Goal: Task Accomplishment & Management: Manage account settings

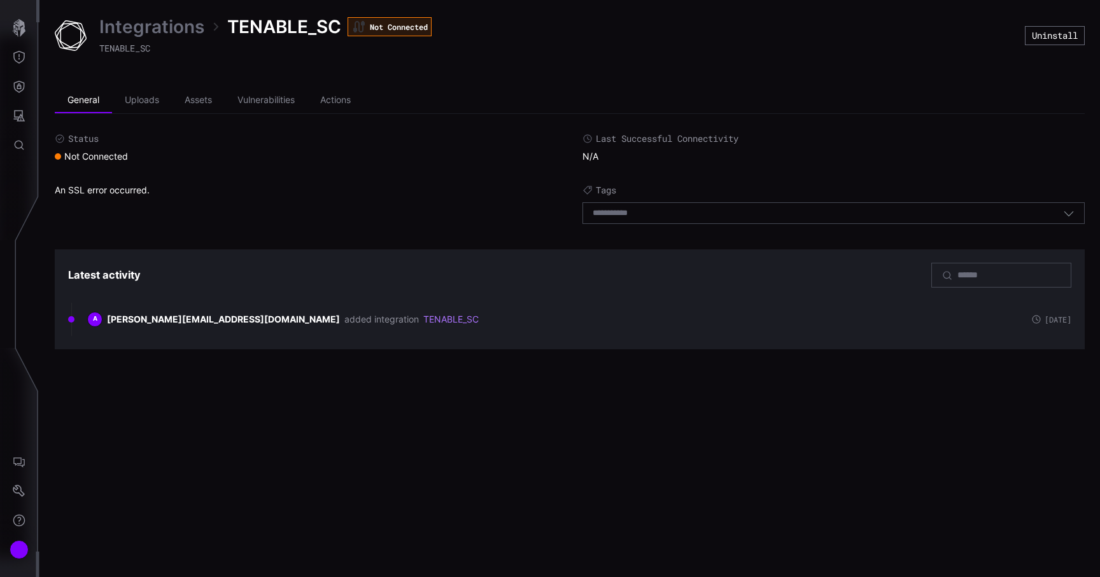
click at [147, 22] on link "Integrations" at bounding box center [151, 26] width 105 height 23
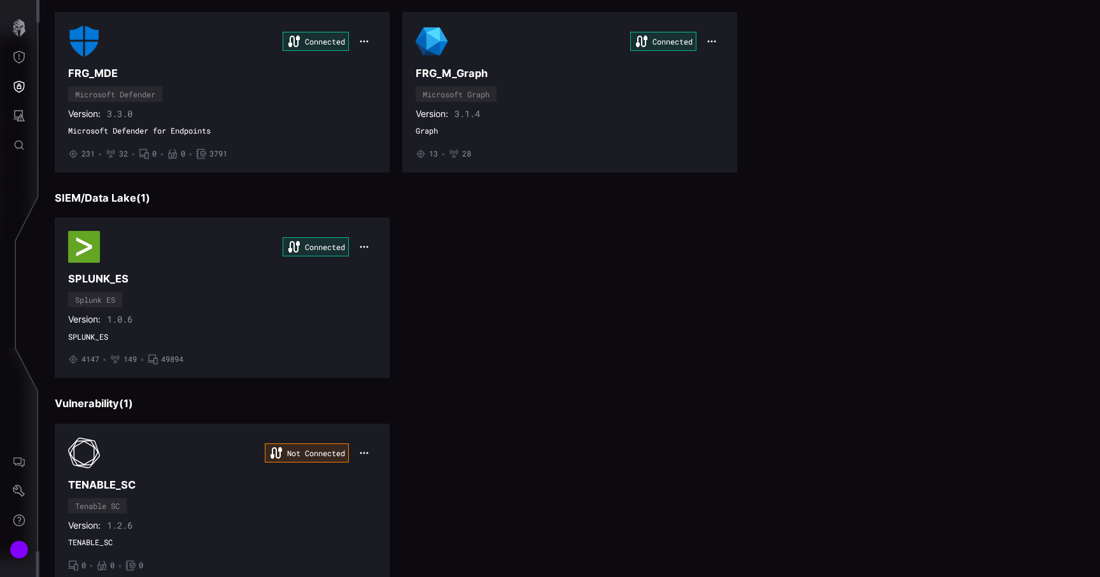
scroll to position [202, 0]
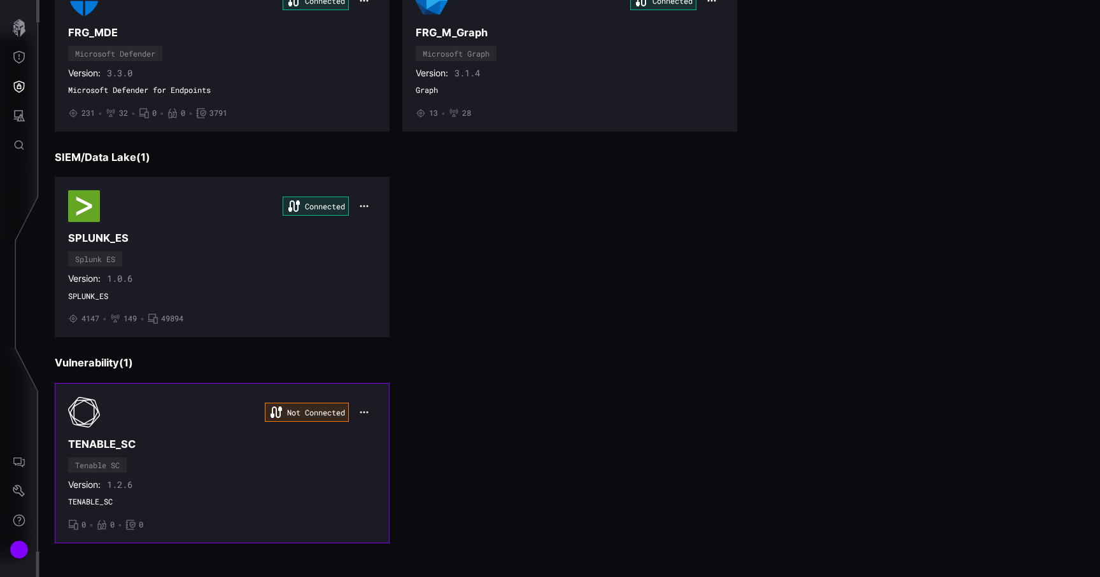
click at [270, 476] on div "Not Connected TENABLE_SC Tenable SC Version: 1.2.6 TENABLE_SC • 0 • 0 • 0" at bounding box center [222, 463] width 308 height 134
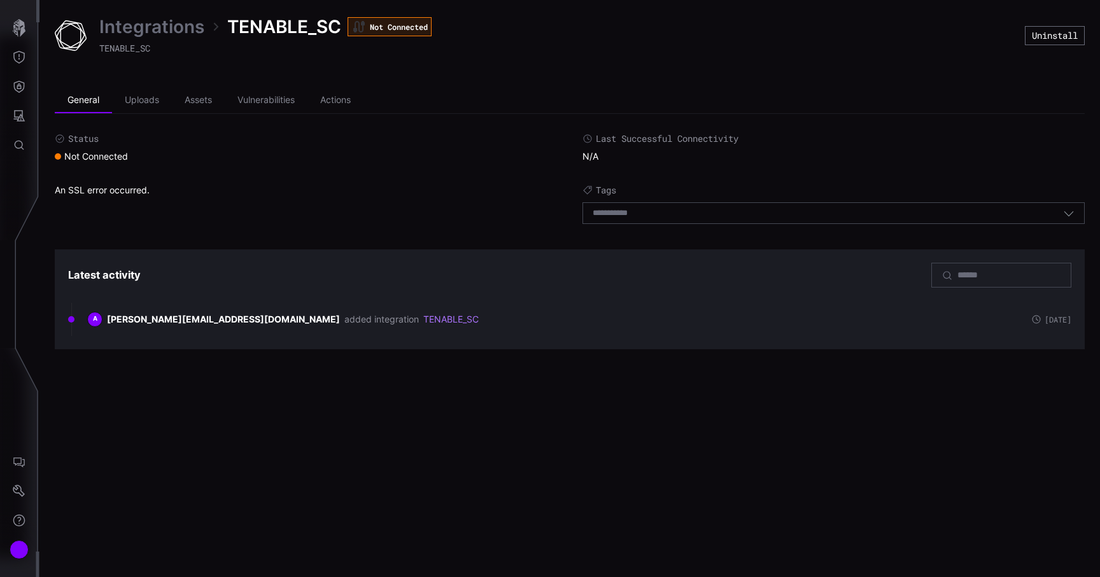
click at [146, 27] on link "Integrations" at bounding box center [151, 26] width 105 height 23
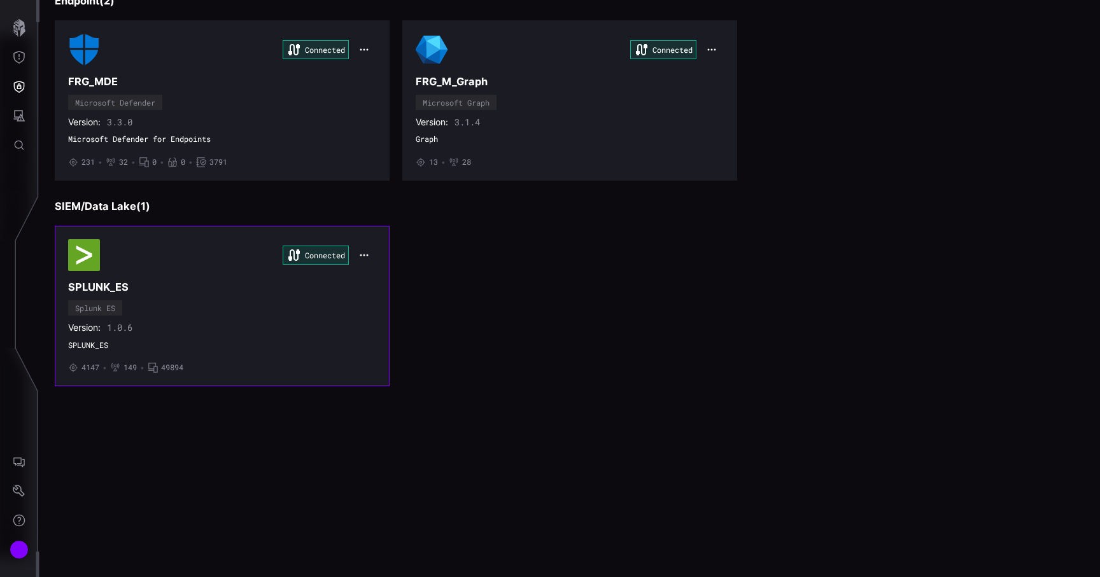
scroll to position [202, 0]
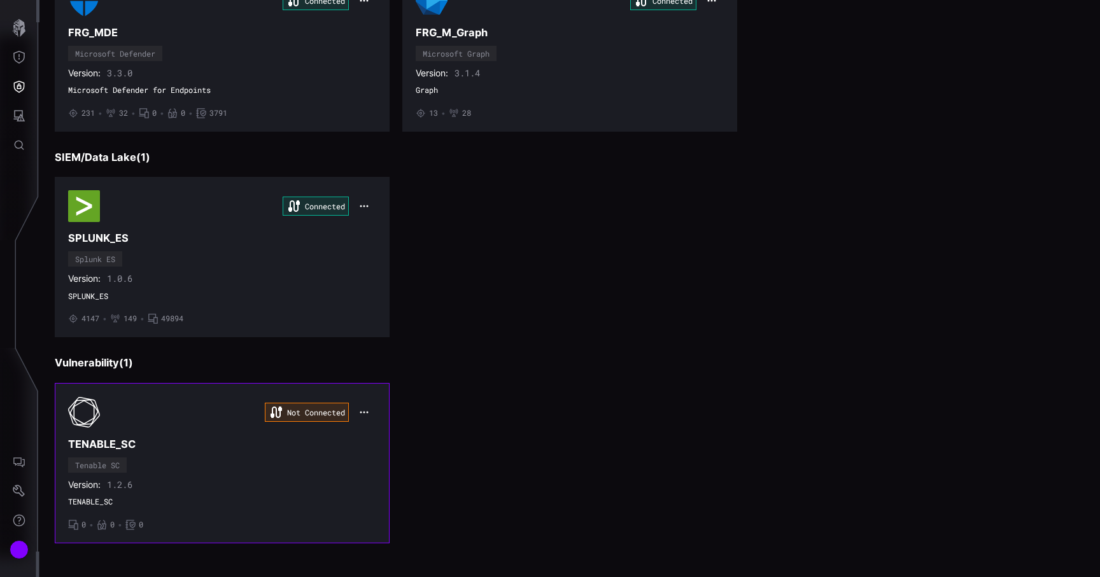
click at [361, 413] on icon "button" at bounding box center [364, 412] width 10 height 10
click at [379, 431] on div "Edit" at bounding box center [388, 440] width 56 height 24
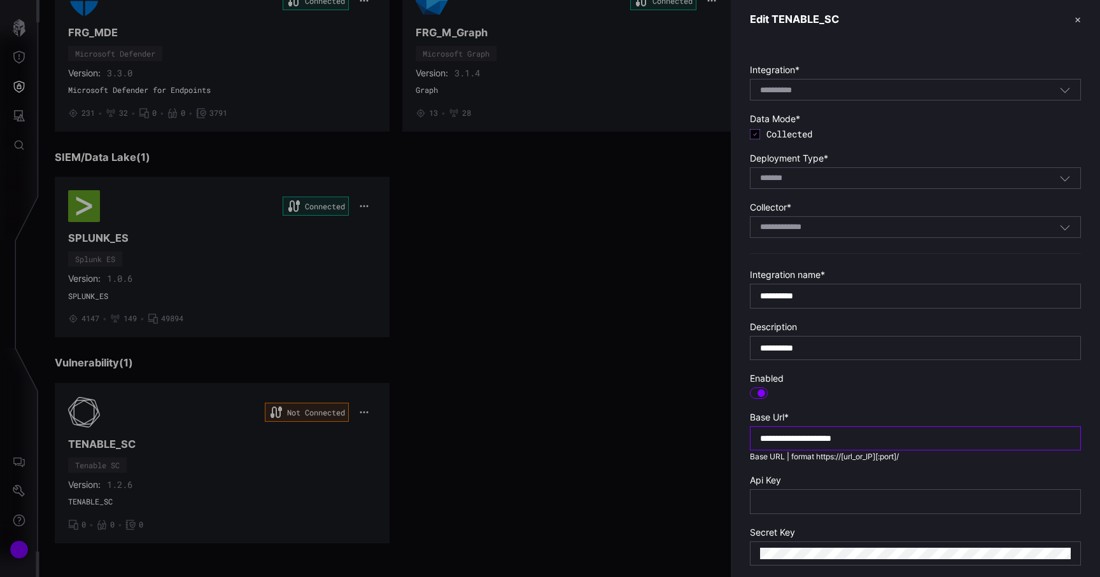
click at [855, 435] on input "**********" at bounding box center [915, 438] width 311 height 11
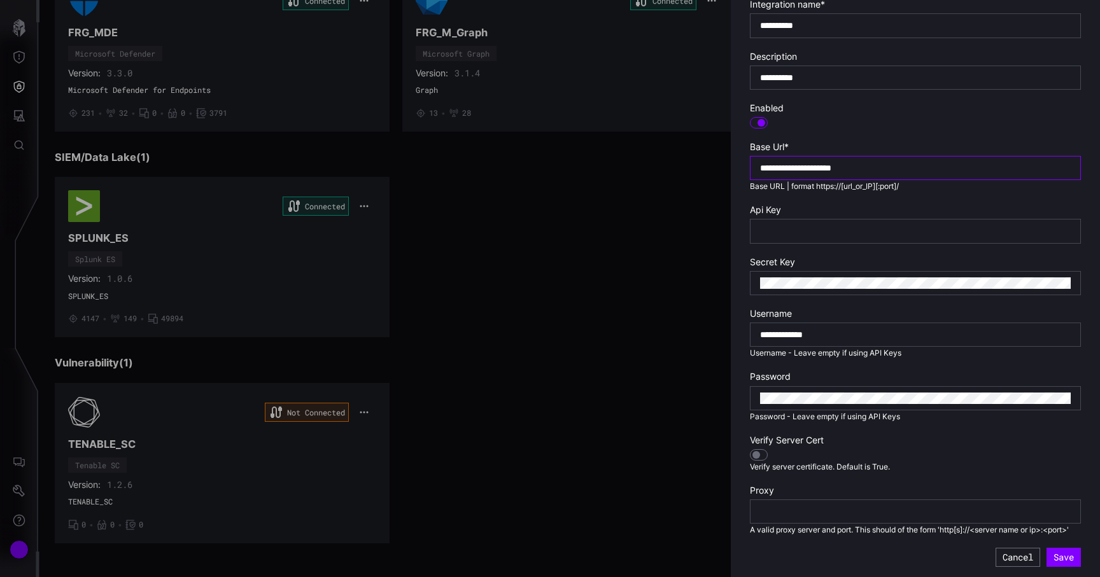
scroll to position [274, 0]
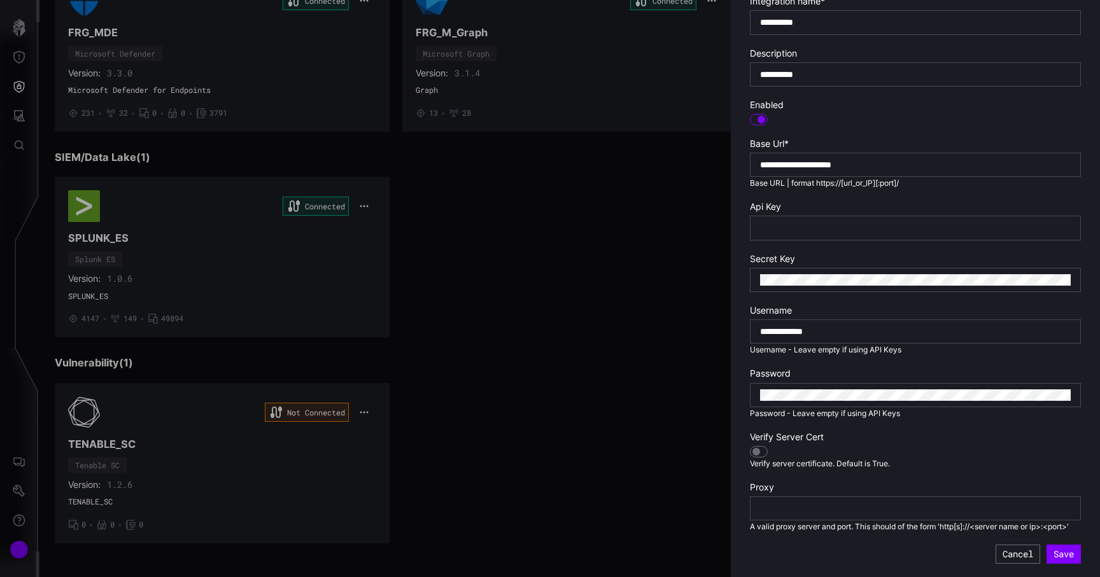
click at [24, 552] on div at bounding box center [550, 288] width 1100 height 577
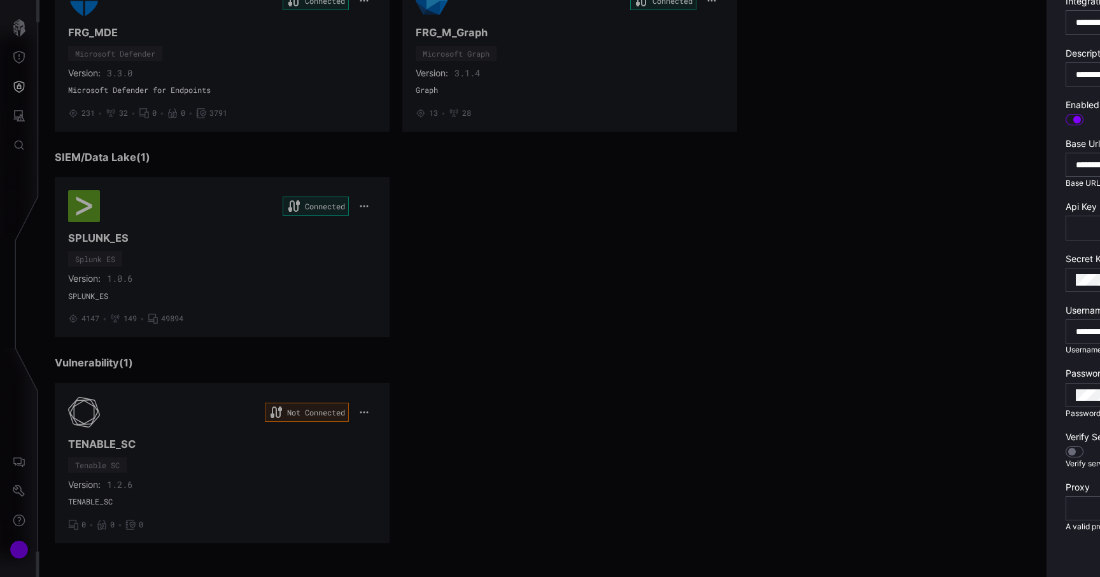
click at [24, 552] on div at bounding box center [550, 288] width 1100 height 577
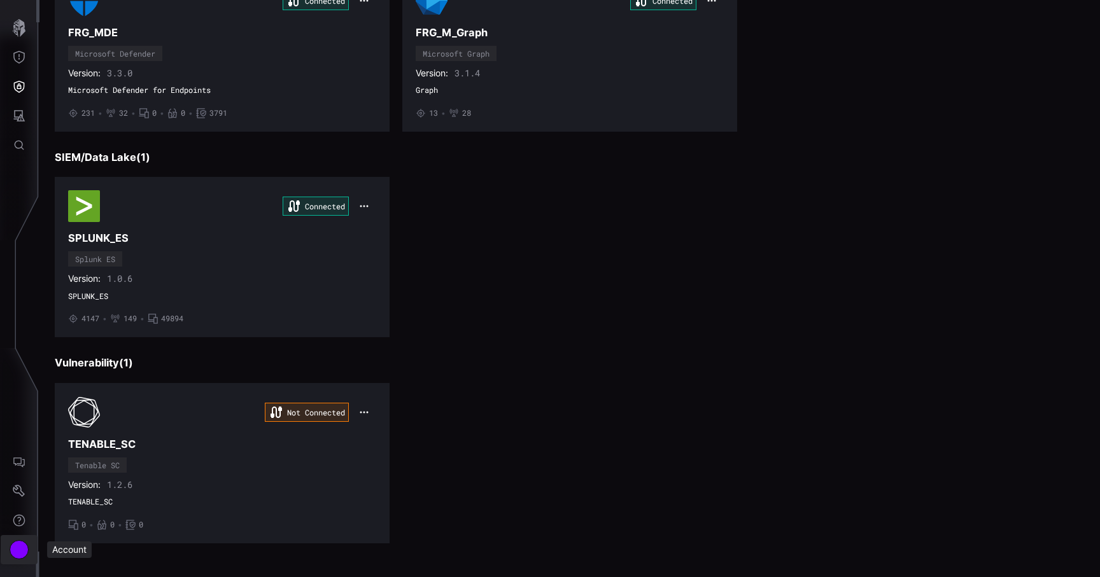
click at [18, 550] on div "Account" at bounding box center [19, 549] width 19 height 19
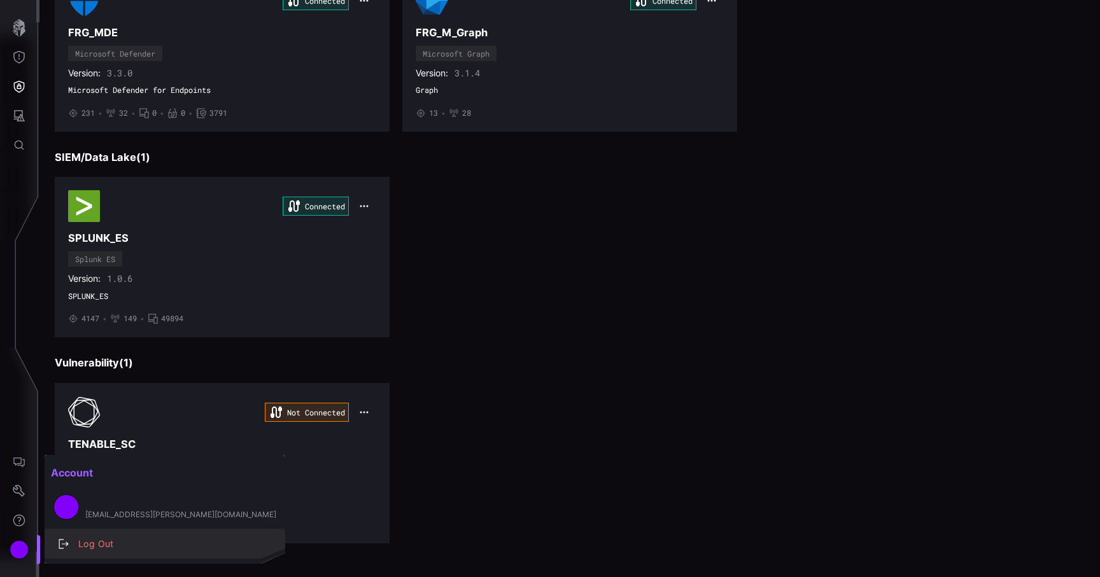
click at [79, 549] on div "Log Out" at bounding box center [171, 544] width 199 height 16
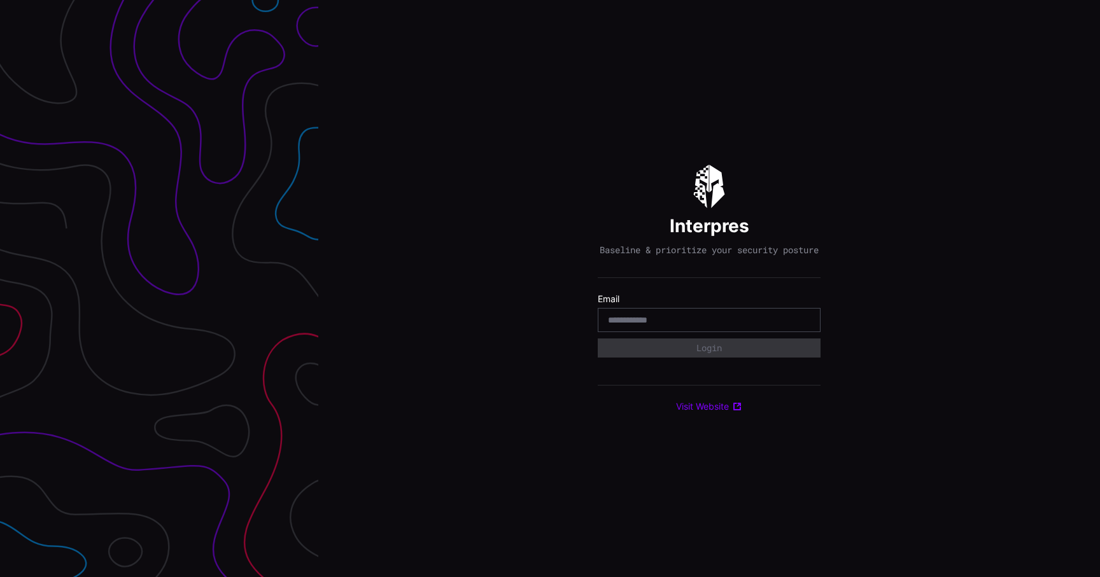
click at [644, 326] on input "email" at bounding box center [709, 319] width 202 height 11
type input "**********"
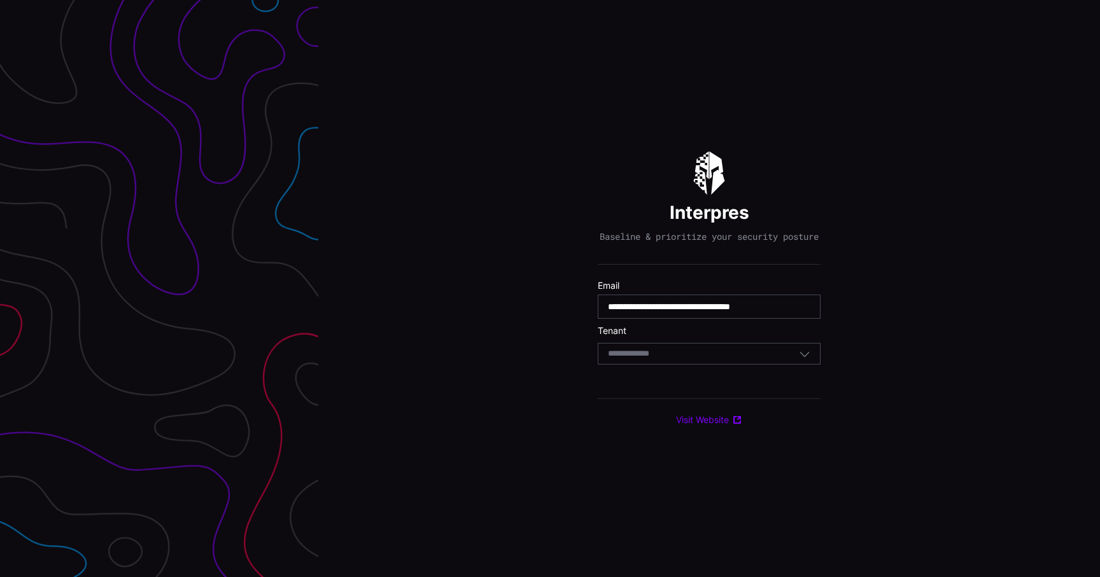
click at [679, 360] on div "Select Tenant" at bounding box center [703, 353] width 191 height 11
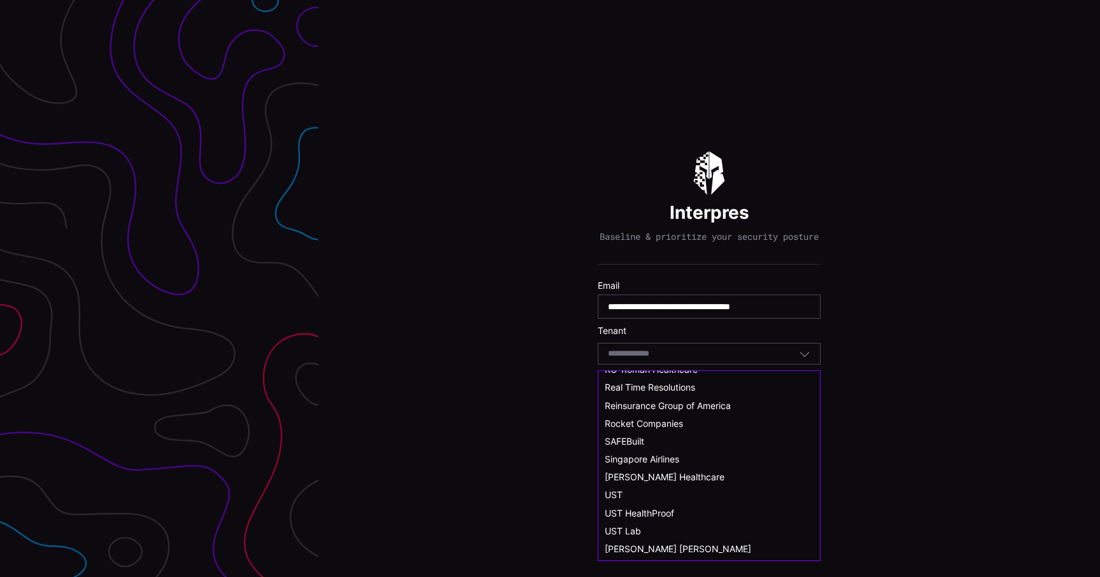
scroll to position [701, 0]
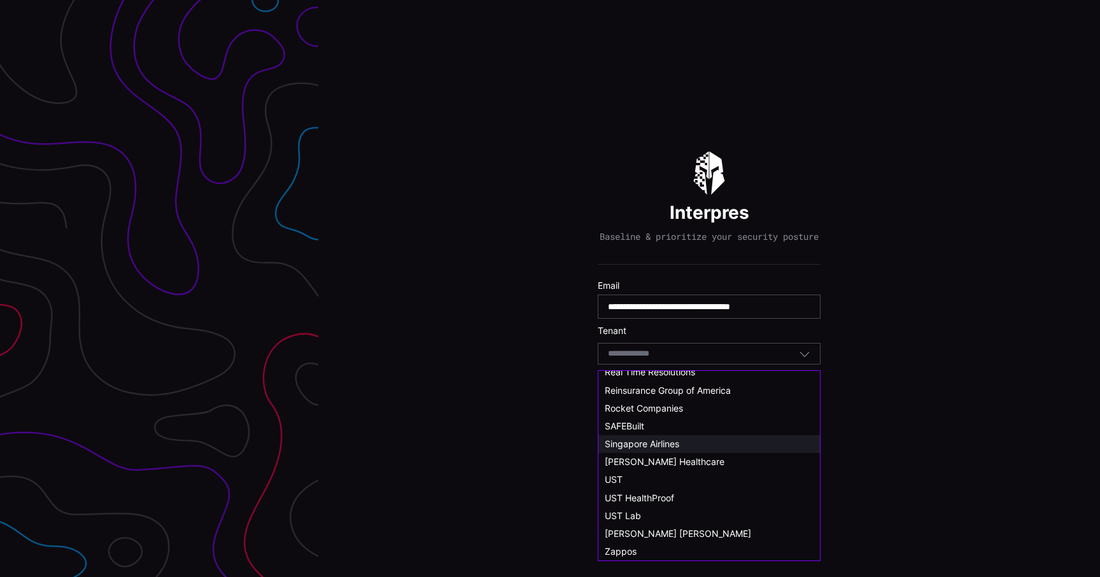
click at [647, 437] on div "Singapore Airlines" at bounding box center [708, 444] width 221 height 18
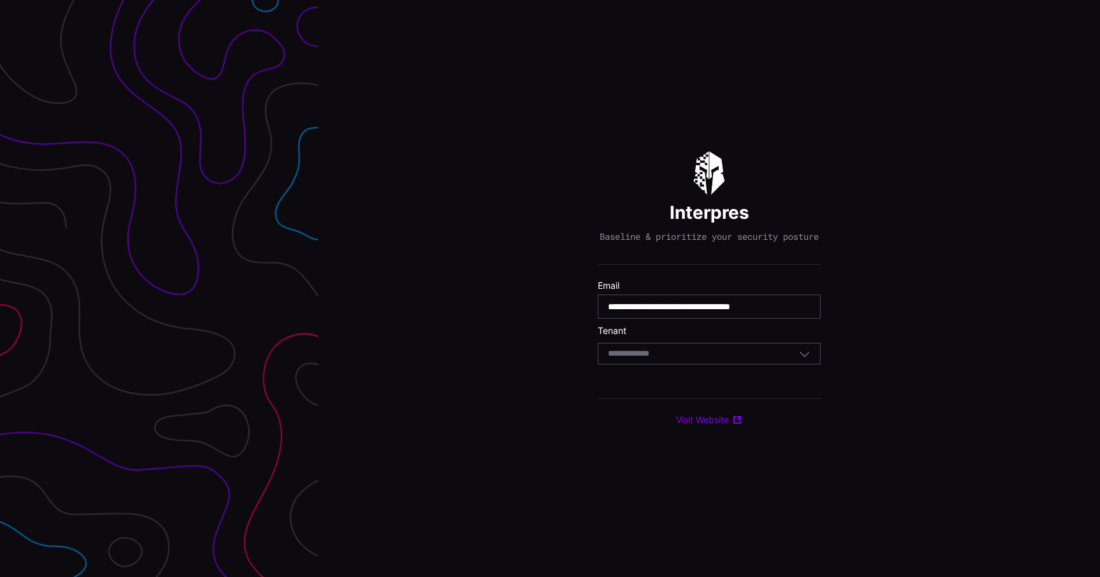
click at [671, 360] on div "Select Tenant" at bounding box center [703, 353] width 191 height 11
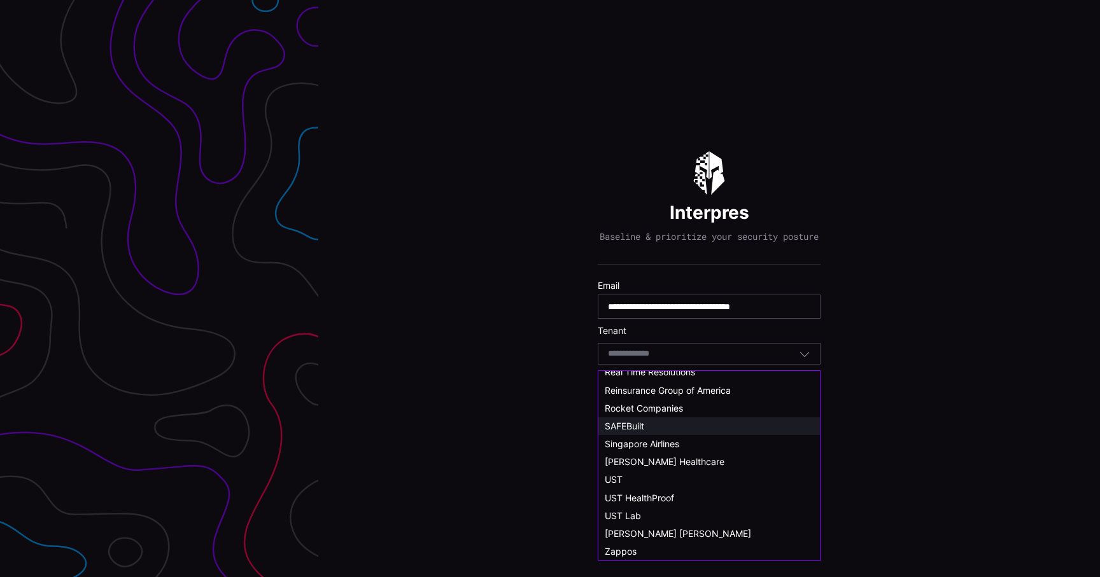
click at [652, 425] on div "SAFEBuilt" at bounding box center [709, 426] width 209 height 11
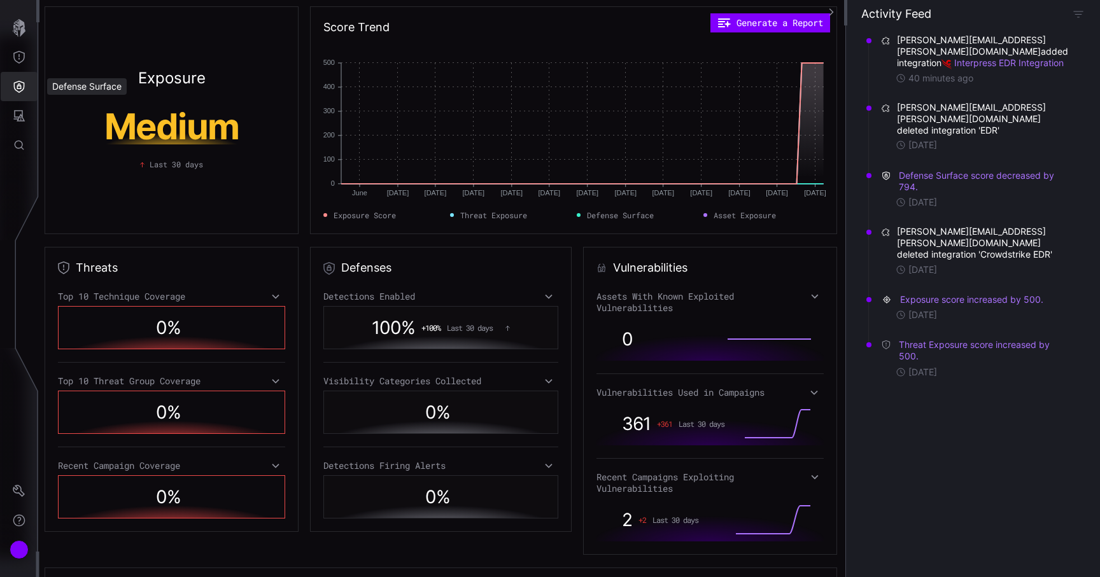
click at [15, 88] on icon "Defense Surface" at bounding box center [19, 86] width 13 height 13
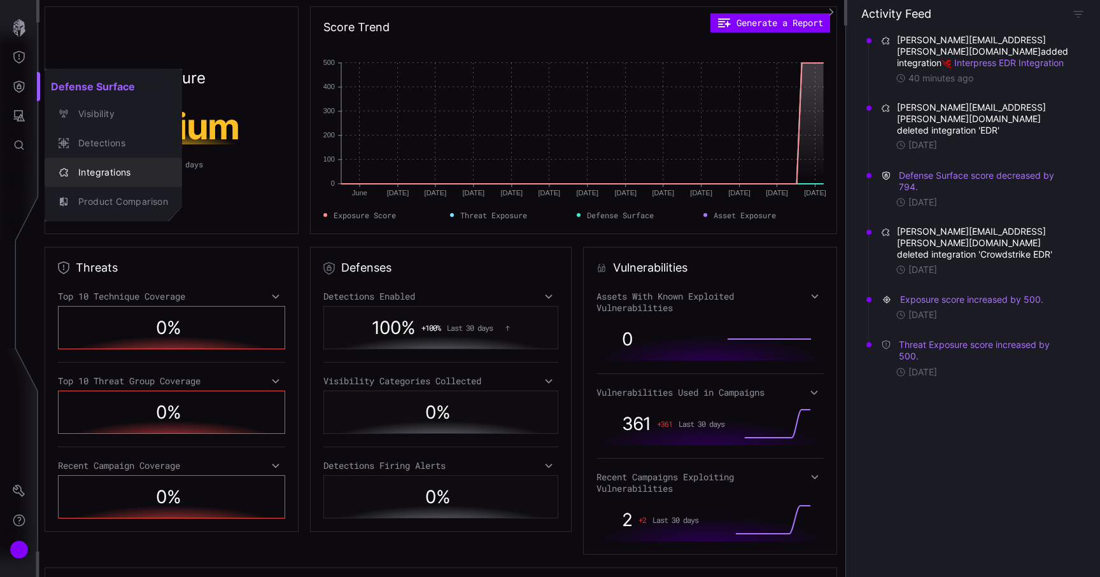
click at [108, 182] on button "Integrations" at bounding box center [113, 172] width 137 height 29
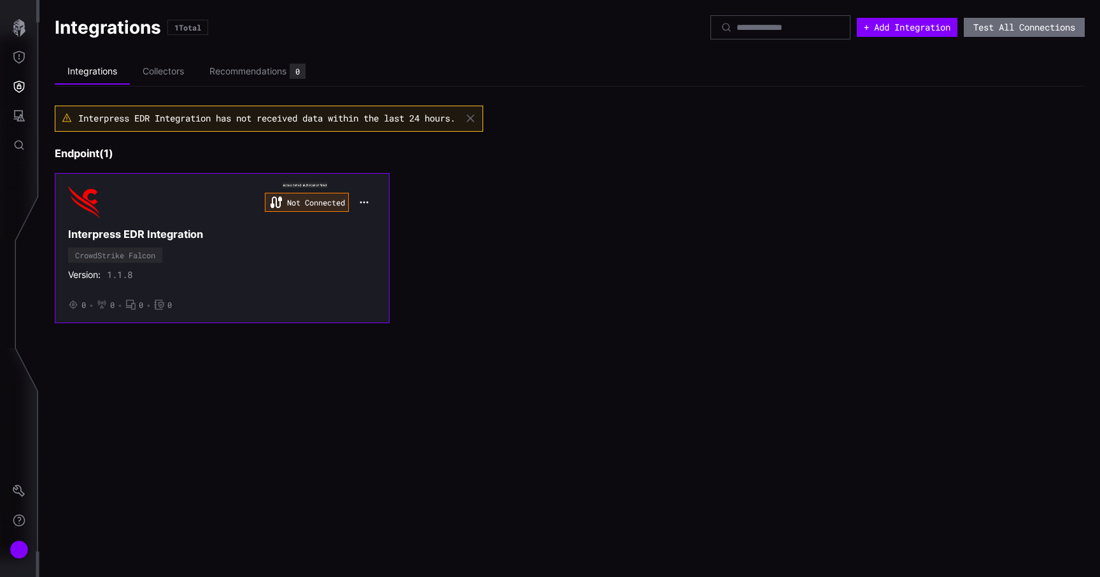
click at [277, 225] on div "Not Connected Interpress EDR Integration CrowdStrike Falcon Version: 1.1.8 • 0 …" at bounding box center [222, 247] width 308 height 123
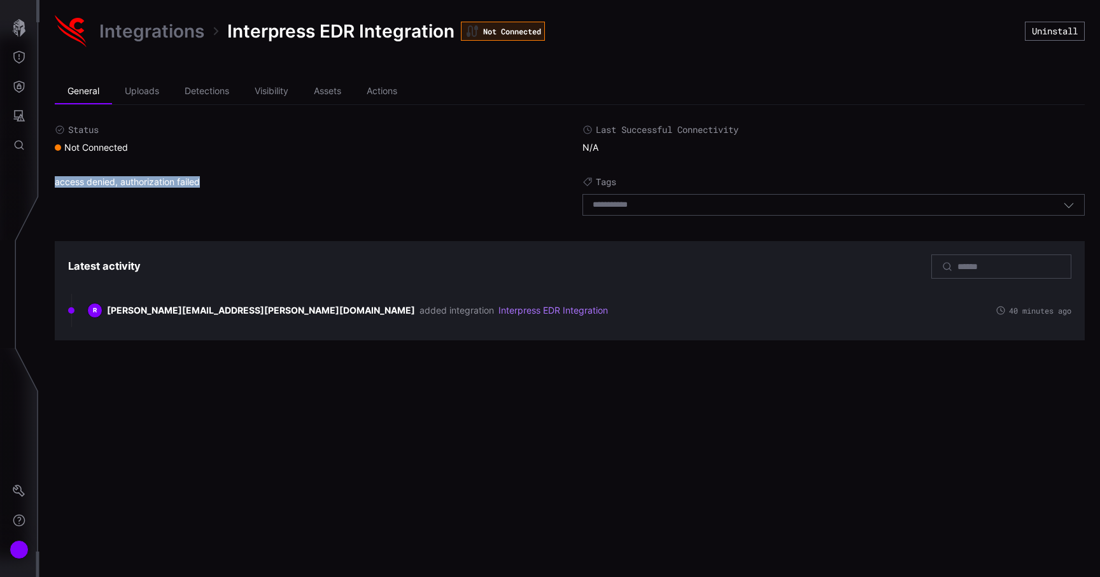
drag, startPoint x: 214, startPoint y: 178, endPoint x: 55, endPoint y: 181, distance: 159.8
click at [55, 181] on div "access denied, authorization failed" at bounding box center [306, 199] width 502 height 46
copy div "access denied, authorization failed"
click at [148, 28] on link "Integrations" at bounding box center [151, 31] width 105 height 23
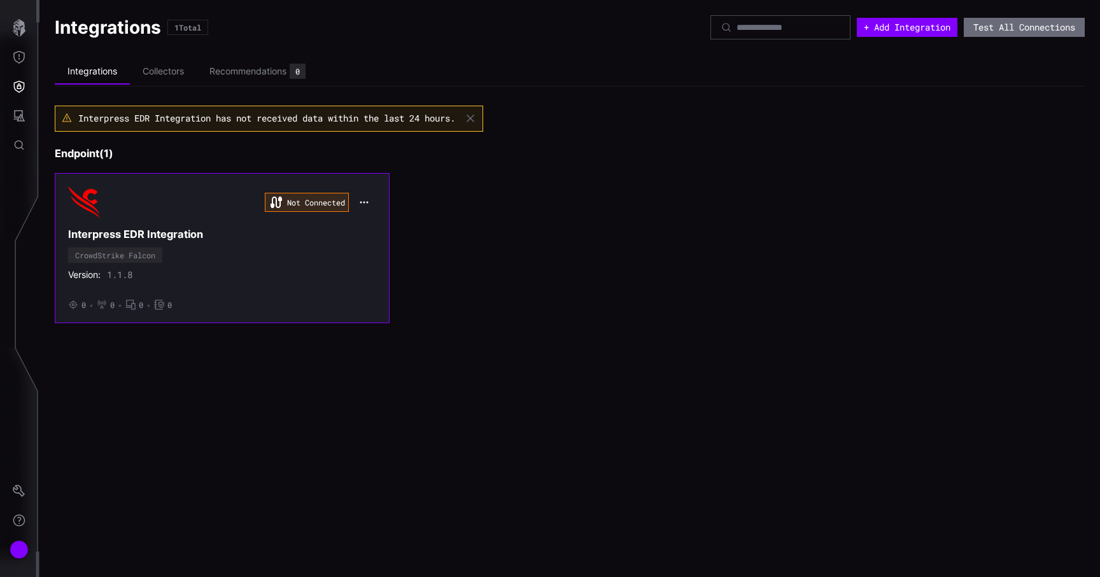
click at [361, 200] on icon "button" at bounding box center [364, 202] width 10 height 10
click at [374, 228] on div "Edit" at bounding box center [387, 230] width 43 height 11
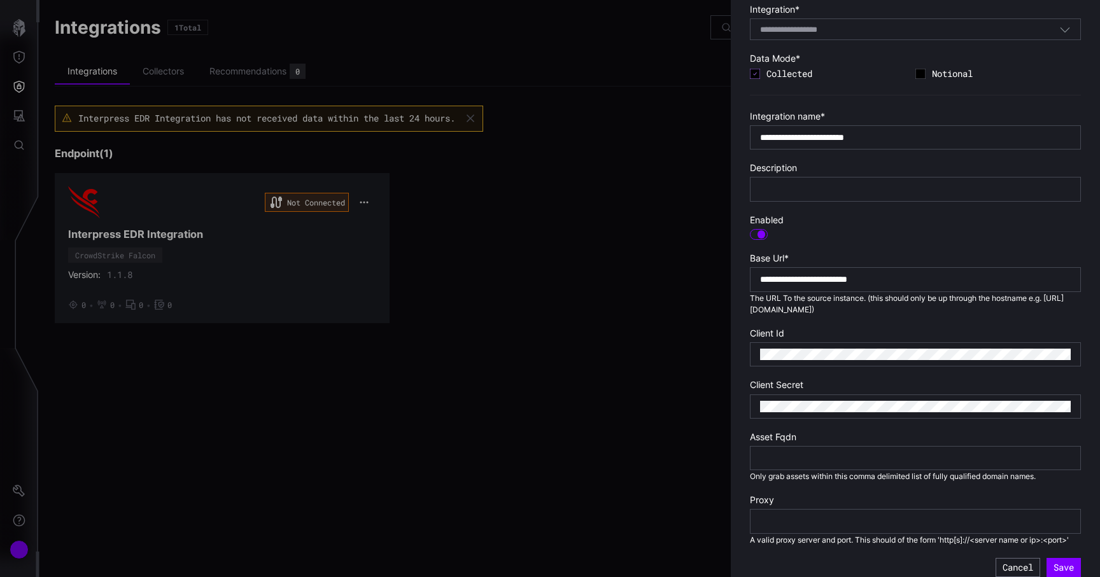
scroll to position [73, 0]
